Goal: Task Accomplishment & Management: Use online tool/utility

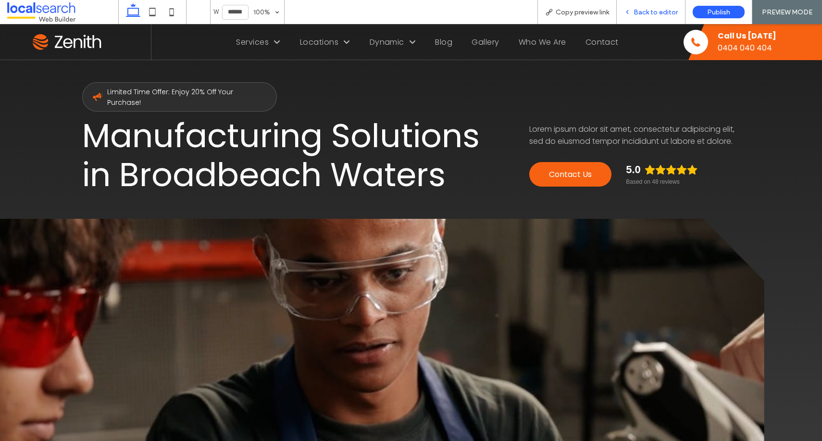
click at [658, 12] on span "Back to editor" at bounding box center [655, 12] width 44 height 8
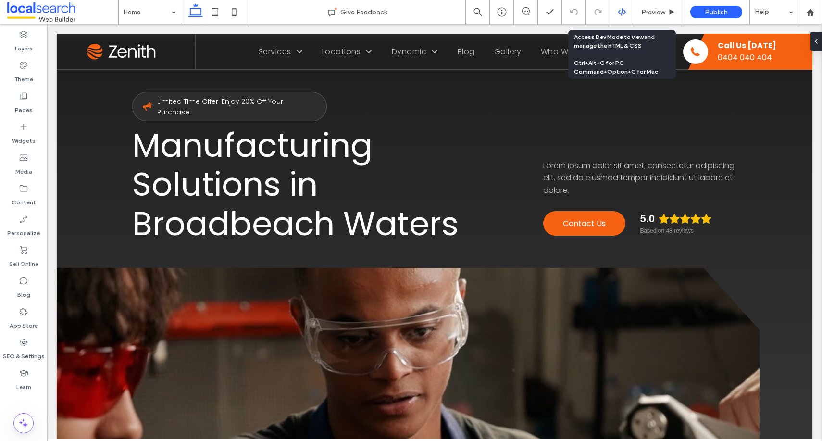
click at [620, 9] on icon at bounding box center [621, 12] width 9 height 9
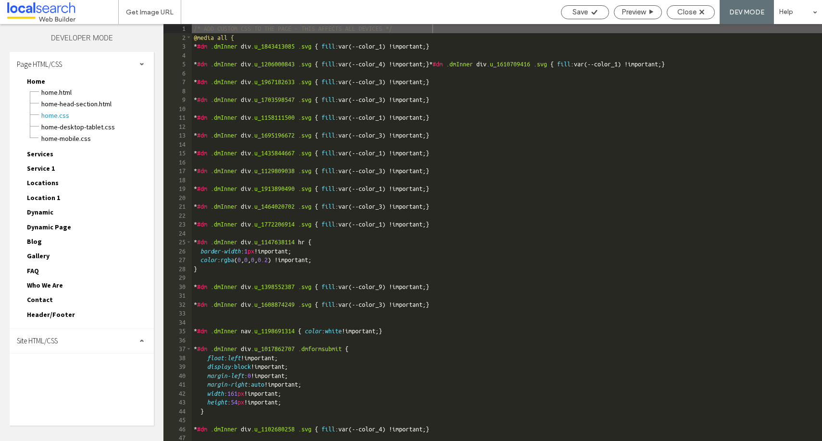
click at [58, 331] on span "Site HTML/CSS" at bounding box center [37, 340] width 41 height 9
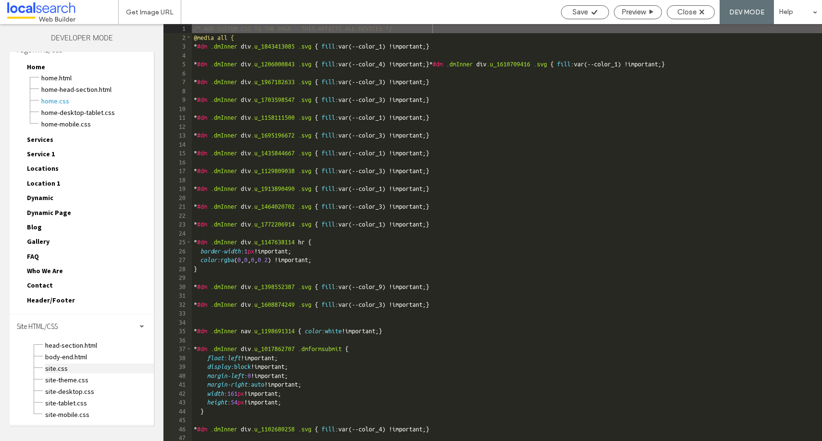
click at [58, 331] on span "site.css" at bounding box center [99, 368] width 109 height 10
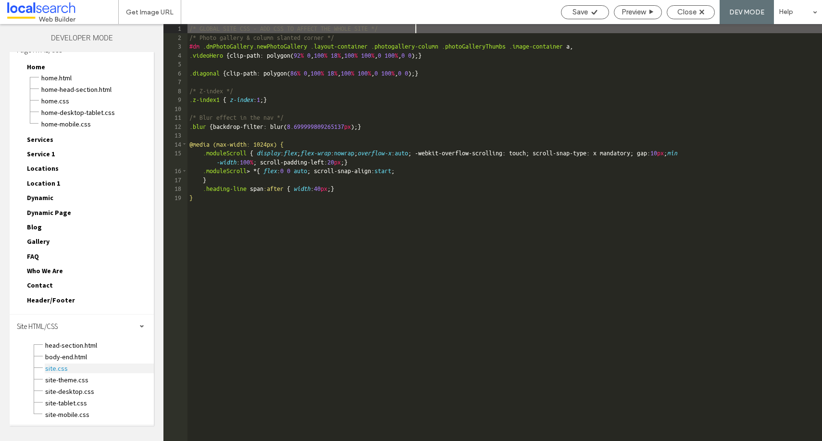
scroll to position [0, 0]
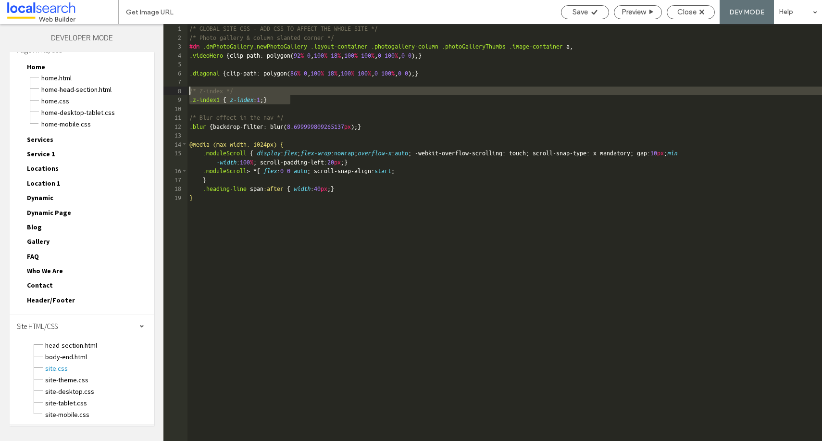
drag, startPoint x: 299, startPoint y: 99, endPoint x: 181, endPoint y: 91, distance: 118.5
click at [181, 91] on div "** 1 2 3 4 5 6 7 8 9 10 11 12 13 14 15 16 17 18 19 /* GLOBAL SITE CSS - ADD CSS…" at bounding box center [492, 232] width 658 height 417
click at [701, 12] on use at bounding box center [701, 12] width 5 height 5
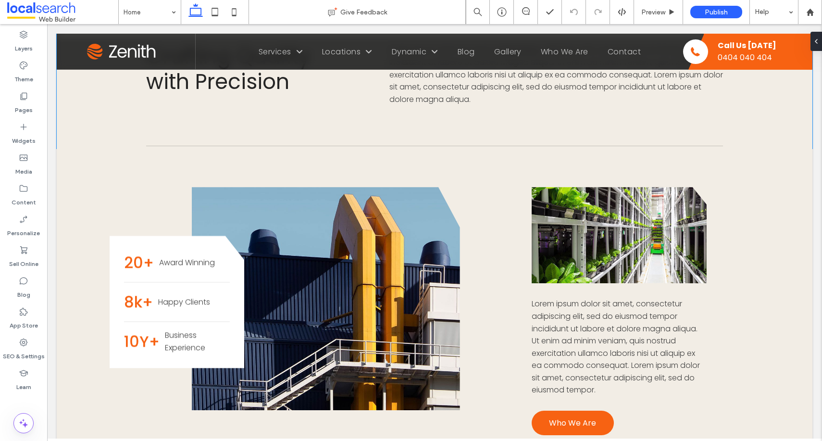
scroll to position [738, 0]
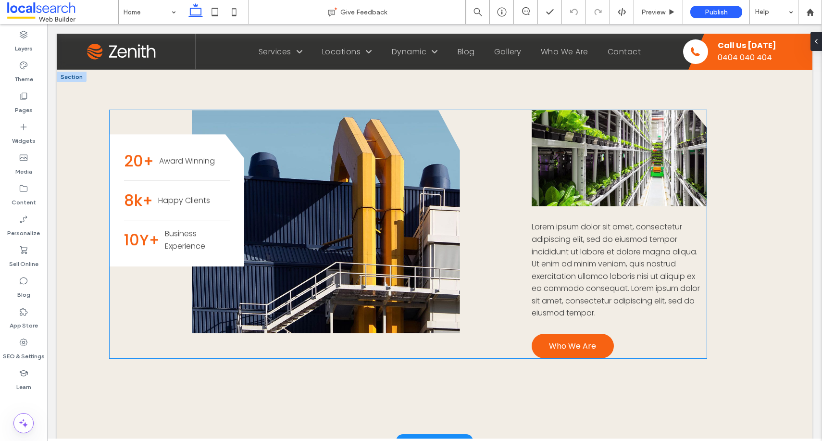
click at [215, 181] on div at bounding box center [177, 181] width 106 height 0
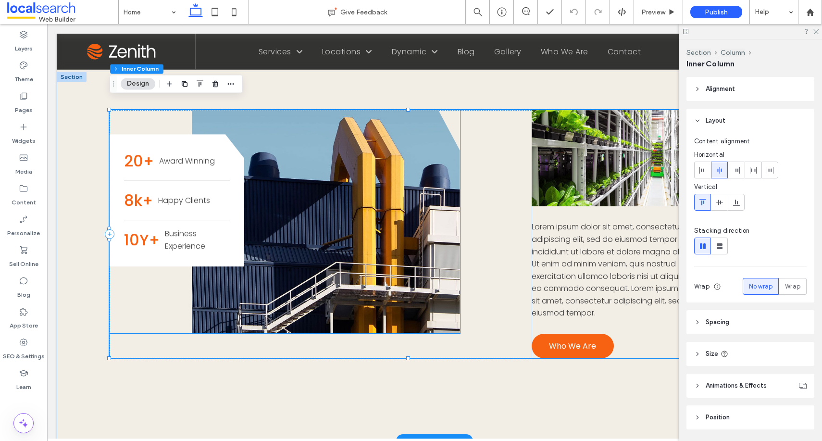
click at [237, 173] on div "20+ Award Winning 8k+ Happy Clients 10Y+ Business Experience" at bounding box center [177, 200] width 135 height 133
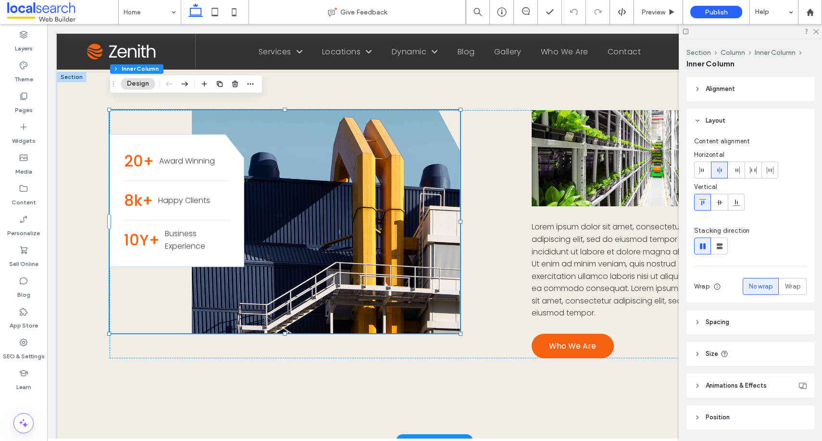
click at [237, 173] on div "20+ Award Winning 8k+ Happy Clients 10Y+ Business Experience" at bounding box center [177, 200] width 135 height 133
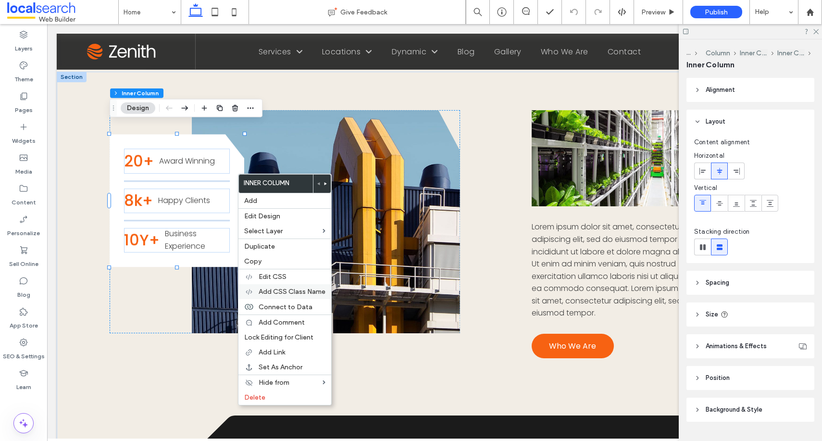
click at [293, 291] on span "Add CSS Class Name" at bounding box center [291, 291] width 67 height 8
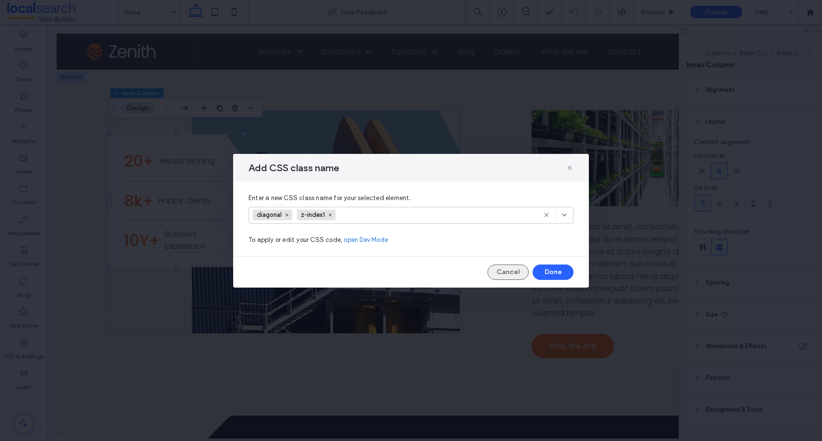
click at [498, 270] on button "Cancel" at bounding box center [507, 271] width 41 height 15
